Goal: Task Accomplishment & Management: Use online tool/utility

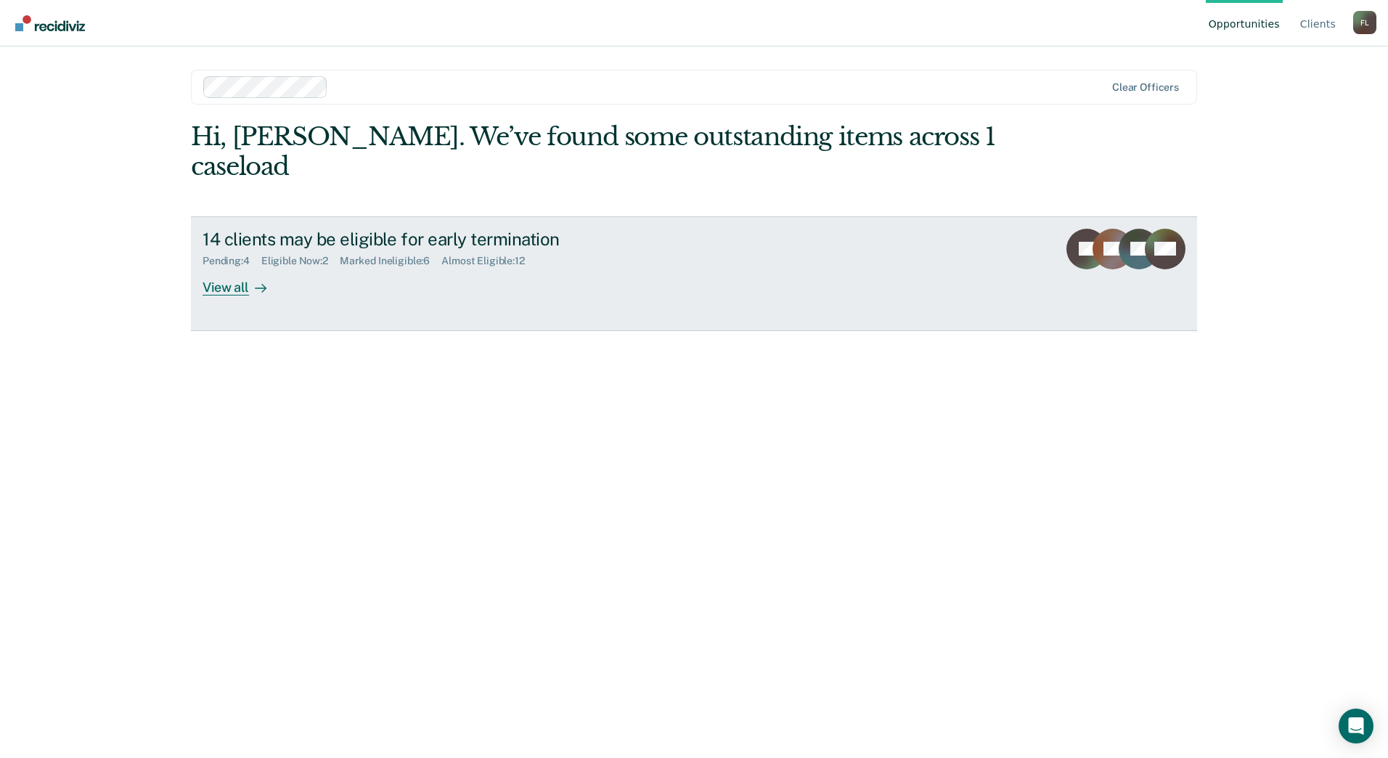
click at [254, 279] on div at bounding box center [257, 287] width 17 height 17
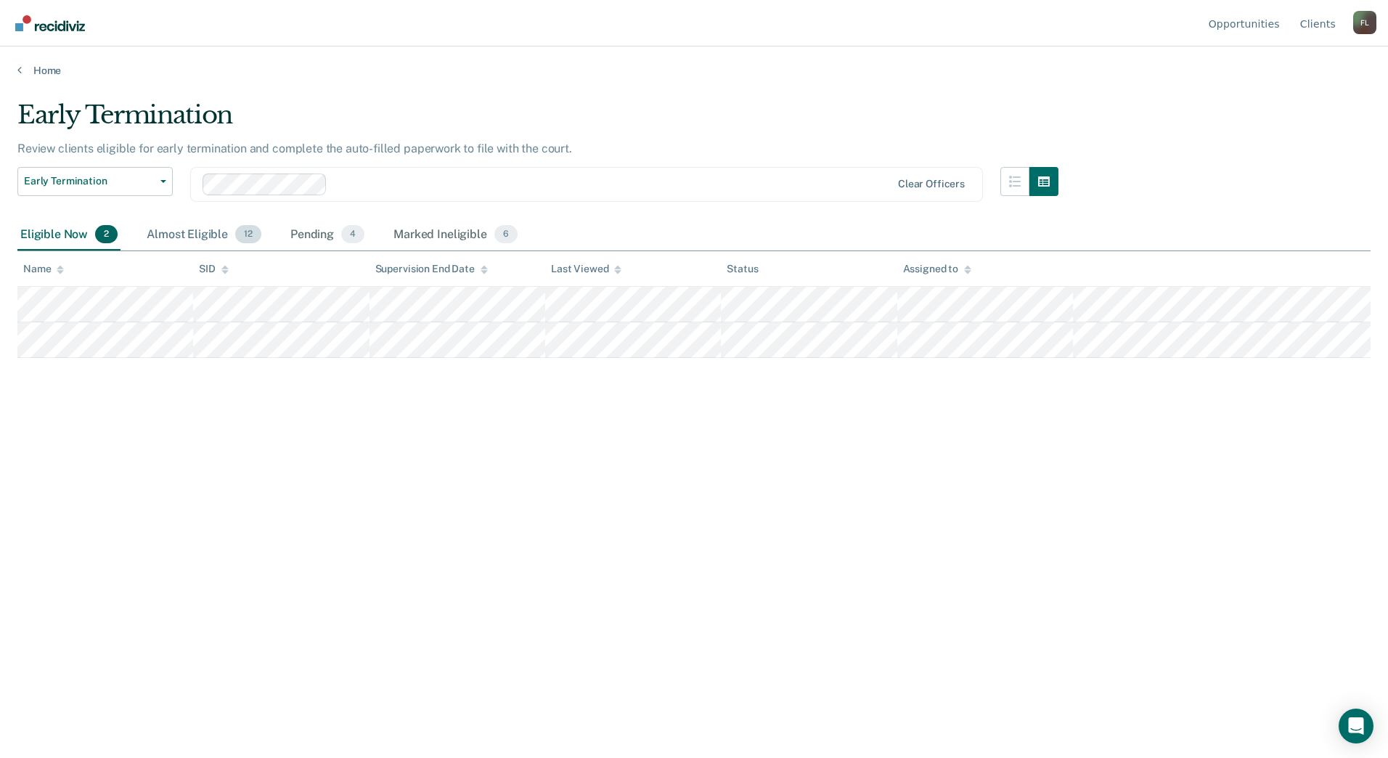
click at [179, 238] on div "Almost Eligible 12" at bounding box center [204, 235] width 121 height 32
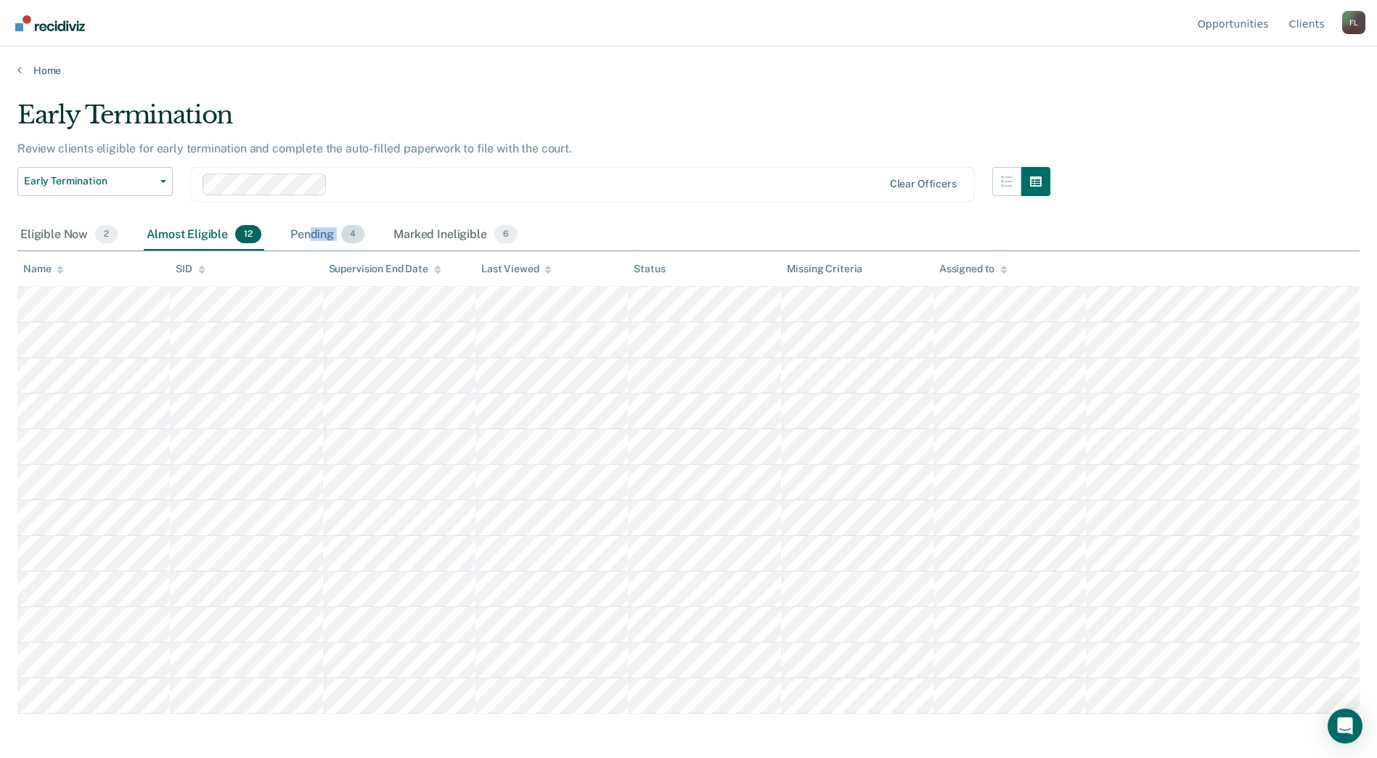
click at [309, 241] on div "Pending 4" at bounding box center [328, 235] width 80 height 32
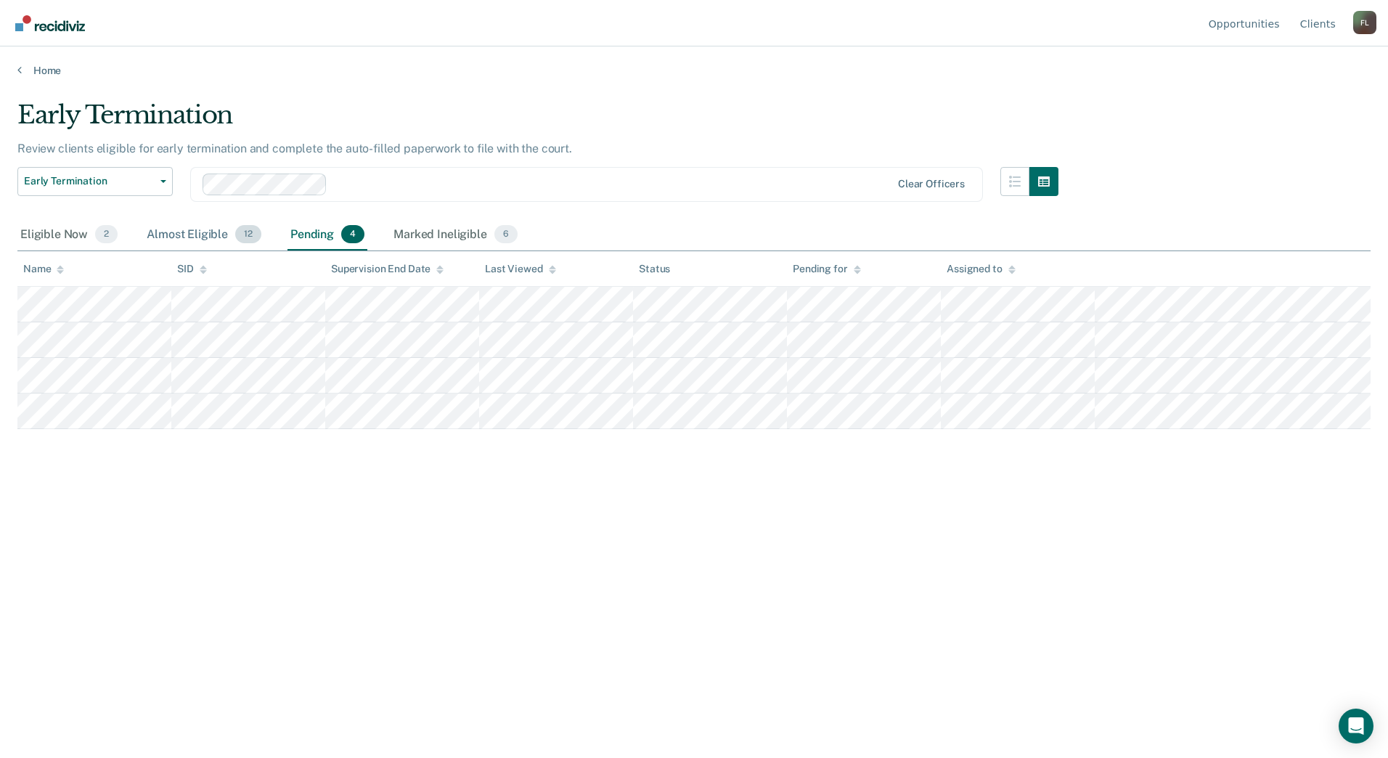
drag, startPoint x: 309, startPoint y: 241, endPoint x: 203, endPoint y: 235, distance: 105.5
click at [203, 235] on div "Almost Eligible 12" at bounding box center [204, 235] width 121 height 32
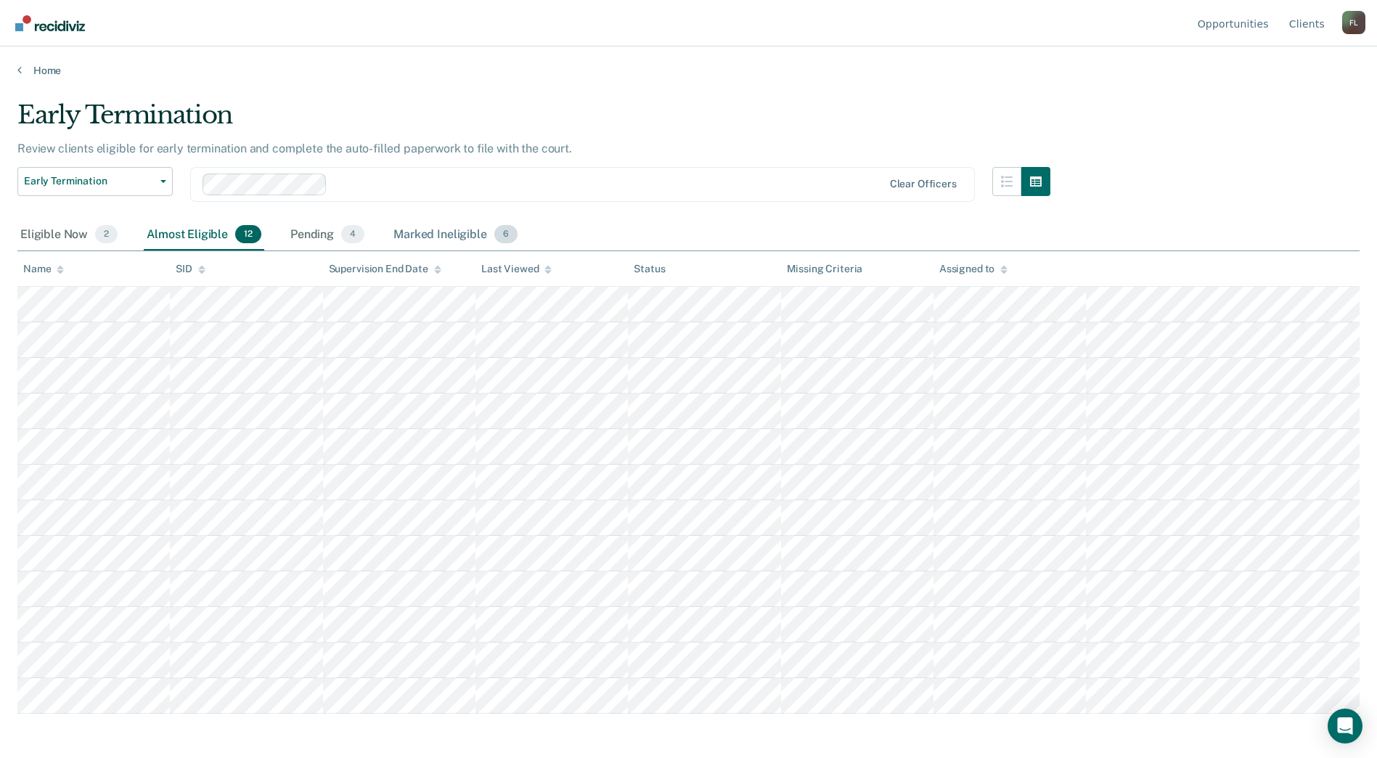
click at [482, 233] on div "Marked Ineligible 6" at bounding box center [456, 235] width 130 height 32
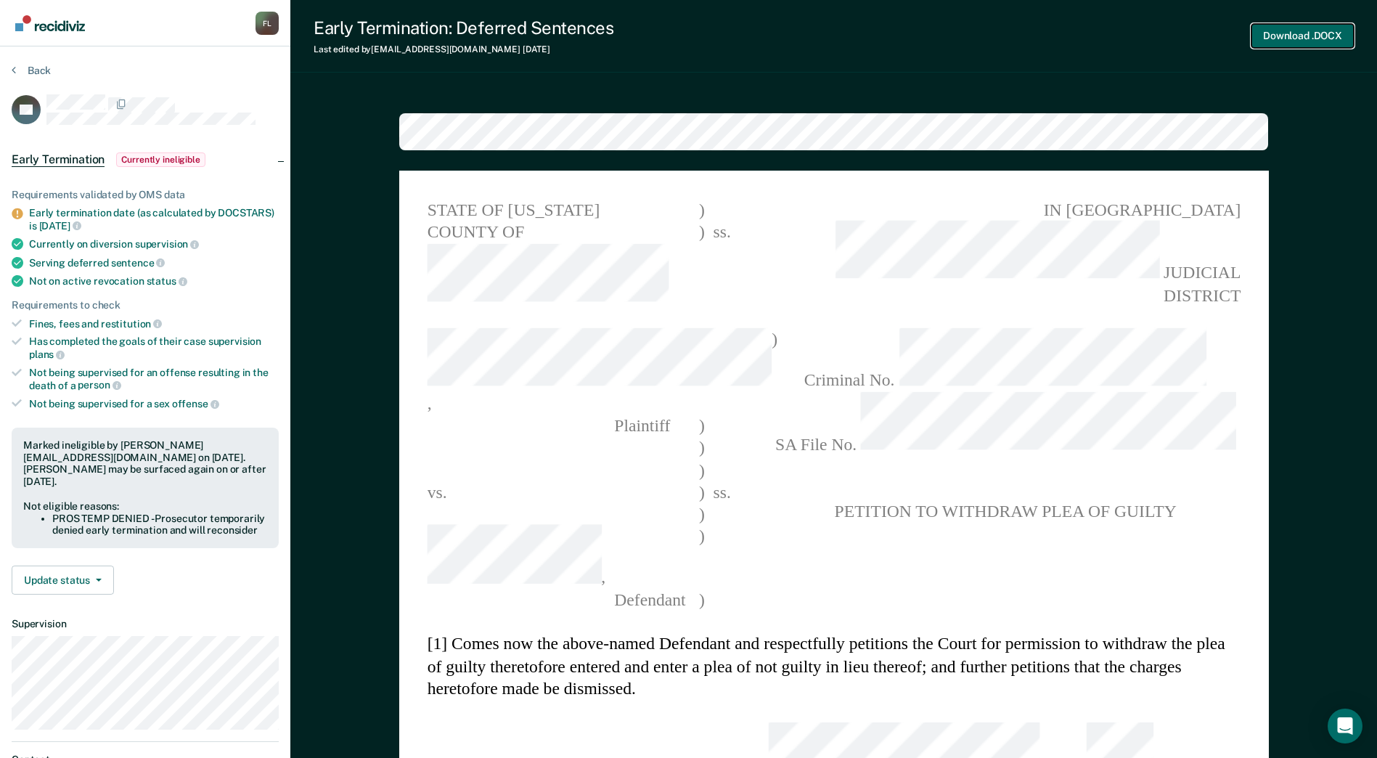
click at [1314, 35] on button "Download .DOCX" at bounding box center [1303, 36] width 102 height 24
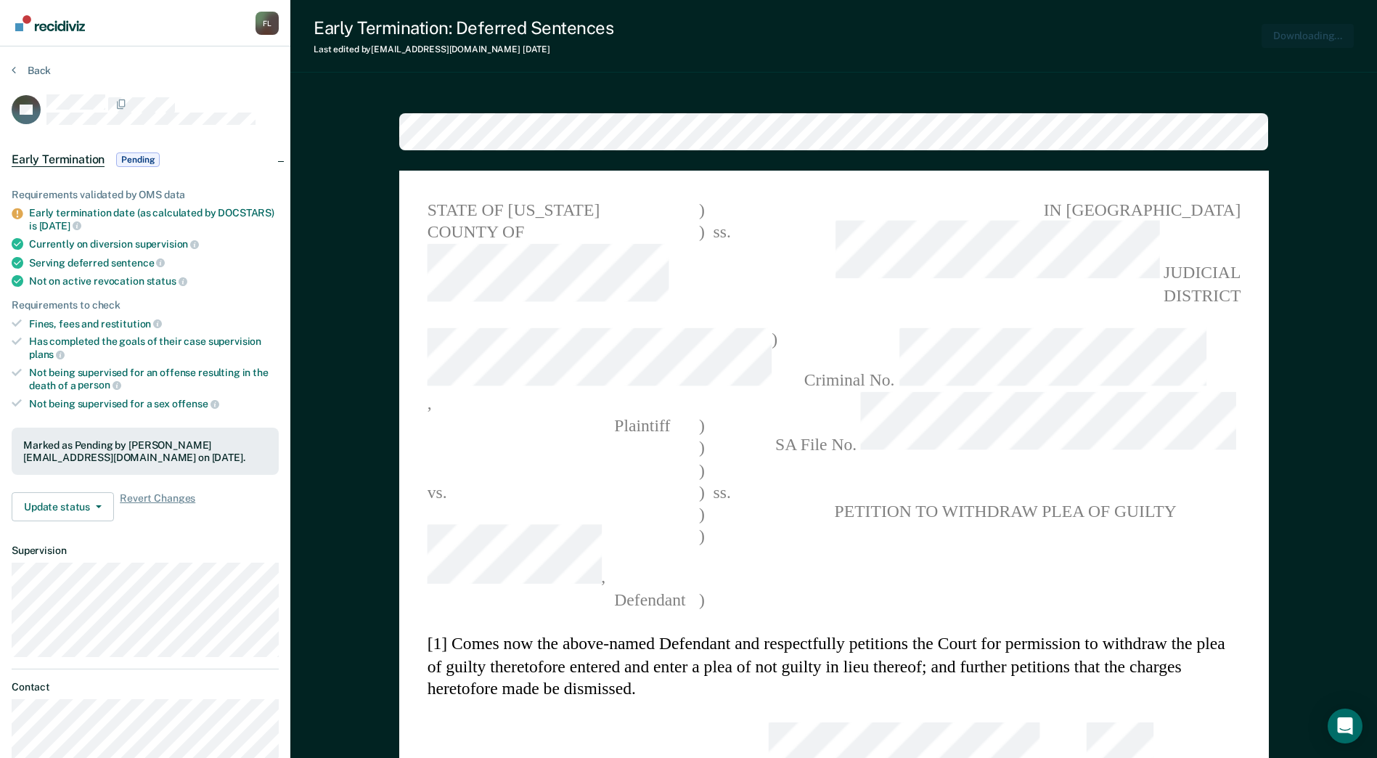
type textarea "x"
